Goal: Task Accomplishment & Management: Use online tool/utility

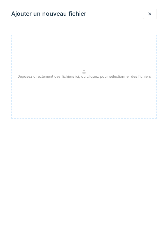
click at [50, 79] on div "Déposez directement des fichiers ici, ou cliquez pour sélectionner des fichiers" at bounding box center [84, 77] width 146 height 84
type input "**********"
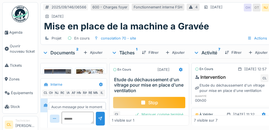
click at [151, 101] on div "Stop" at bounding box center [149, 103] width 73 height 12
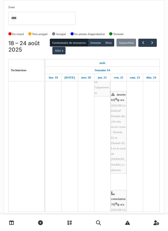
scroll to position [401, 0]
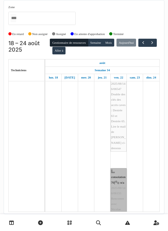
click at [117, 192] on link "consolation 70 | n/a 2025/08/146/06155 Rencontre avec Nicolae 15h" at bounding box center [119, 193] width 16 height 50
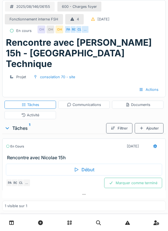
click at [87, 102] on div "Communications" at bounding box center [84, 104] width 34 height 5
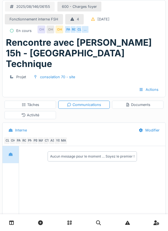
click at [39, 102] on div "Tâches" at bounding box center [31, 104] width 18 height 5
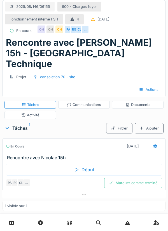
click at [81, 164] on div "Début" at bounding box center [84, 170] width 157 height 12
